Goal: Information Seeking & Learning: Find specific fact

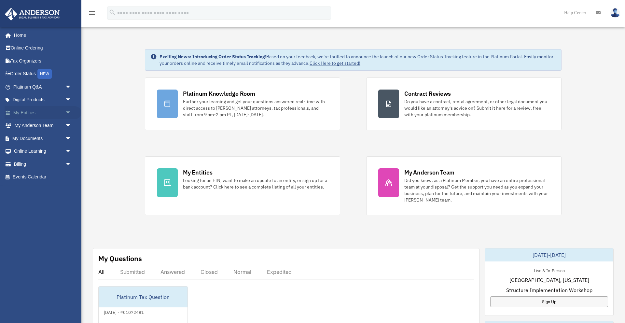
click at [21, 108] on link "My Entities arrow_drop_down" at bounding box center [43, 112] width 77 height 13
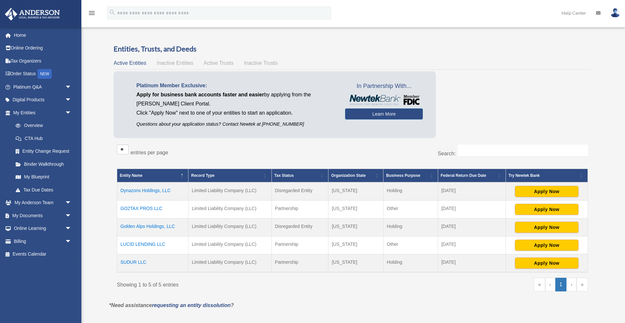
drag, startPoint x: 177, startPoint y: 226, endPoint x: 115, endPoint y: 229, distance: 61.9
click at [115, 229] on div "** ** ** *** entries per page Search: Entity Name Record Type Tax Status Organi…" at bounding box center [352, 220] width 477 height 159
click at [101, 220] on div "Overview [EMAIL_ADDRESS][DOMAIN_NAME] Sign Out [EMAIL_ADDRESS][DOMAIN_NAME] Hom…" at bounding box center [312, 176] width 625 height 302
drag, startPoint x: 178, startPoint y: 227, endPoint x: 121, endPoint y: 230, distance: 57.3
click at [121, 230] on td "Golden Alps Holdings, LLC" at bounding box center [152, 227] width 71 height 18
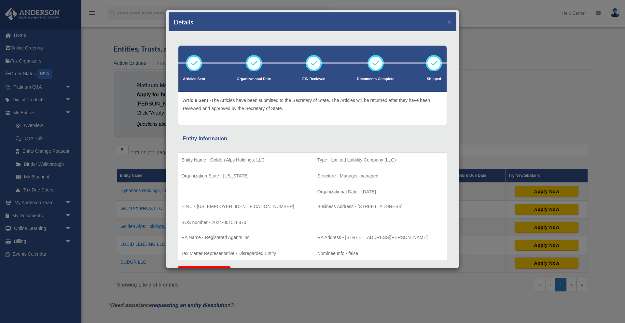
click at [232, 160] on p "Entity Name - Golden Alps Holdings, LLC" at bounding box center [245, 160] width 129 height 8
drag, startPoint x: 210, startPoint y: 160, endPoint x: 268, endPoint y: 160, distance: 57.9
click at [268, 160] on p "Entity Name - Golden Alps Holdings, LLC" at bounding box center [245, 160] width 129 height 8
copy p "Golden Alps Holdings, LLC"
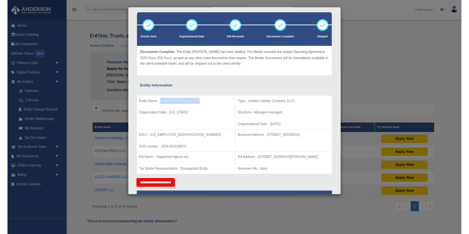
scroll to position [49, 0]
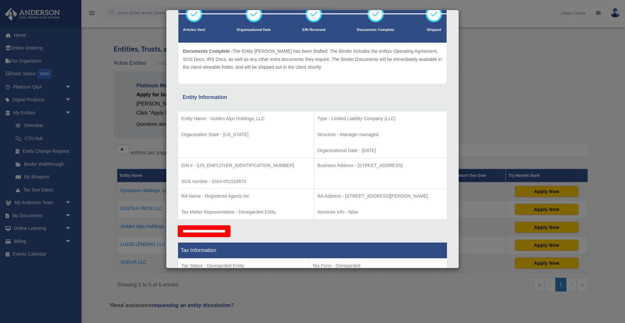
click at [356, 195] on p "RA Address - [STREET_ADDRESS][PERSON_NAME]" at bounding box center [380, 196] width 126 height 8
drag, startPoint x: 328, startPoint y: 196, endPoint x: 370, endPoint y: 198, distance: 42.7
click at [370, 198] on p "RA Address - [STREET_ADDRESS][PERSON_NAME]" at bounding box center [380, 196] width 126 height 8
copy p "[STREET_ADDRESS][PERSON_NAME]"
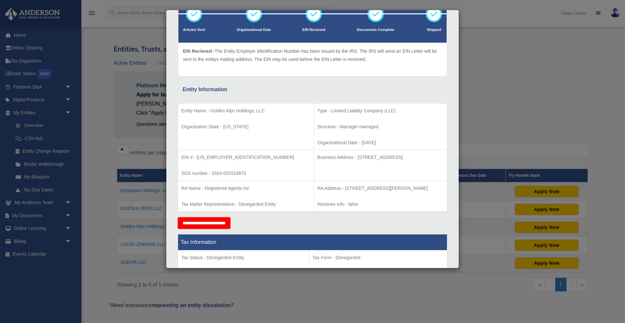
click at [379, 187] on p "RA Address - [STREET_ADDRESS][PERSON_NAME]" at bounding box center [380, 188] width 126 height 8
copy p "[PERSON_NAME]"
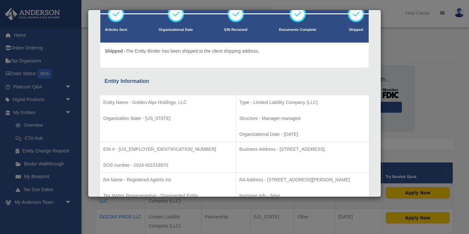
click at [419, 55] on div "Details × Articles Sent Organizational Date" at bounding box center [234, 117] width 469 height 234
